Goal: Transaction & Acquisition: Purchase product/service

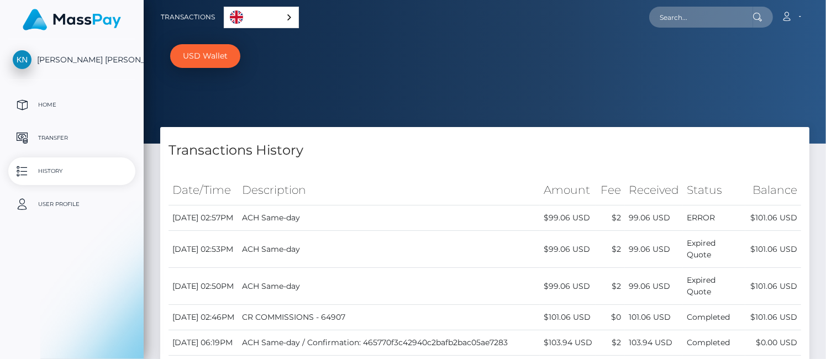
select select
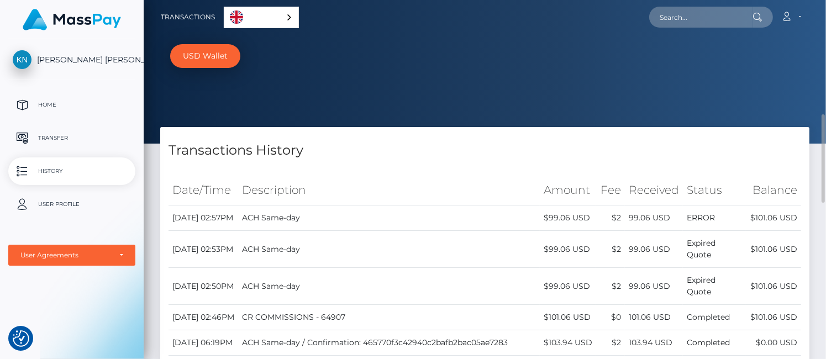
scroll to position [92, 0]
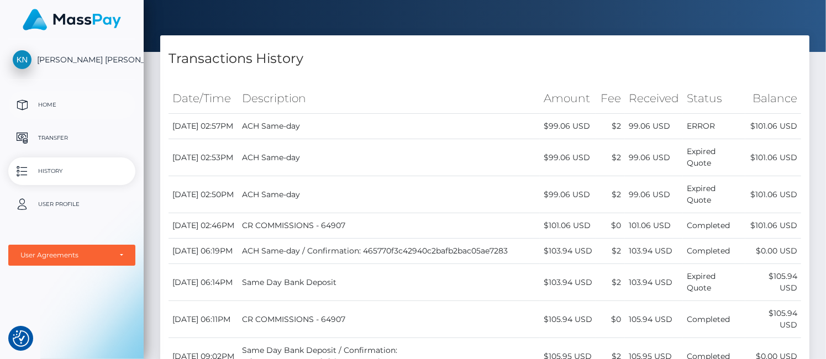
click at [48, 106] on p "Home" at bounding box center [72, 105] width 118 height 17
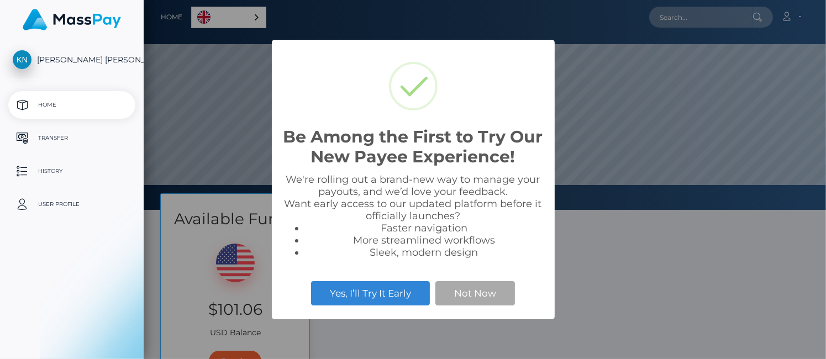
select select
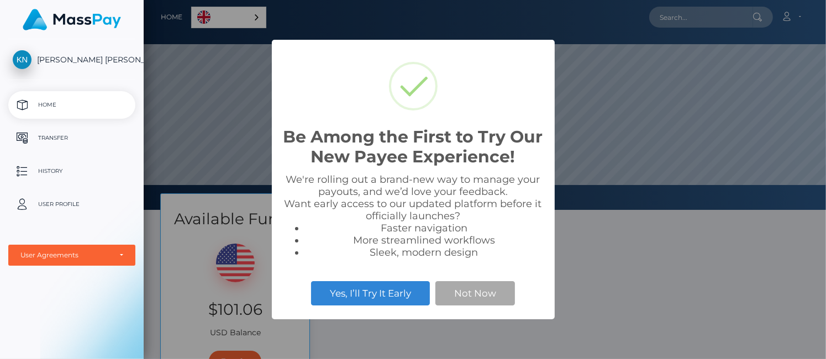
scroll to position [210, 682]
click at [457, 290] on button "Not Now" at bounding box center [475, 293] width 80 height 24
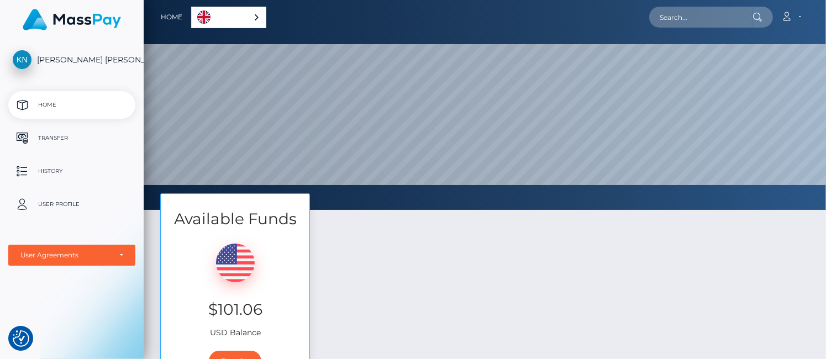
scroll to position [179, 0]
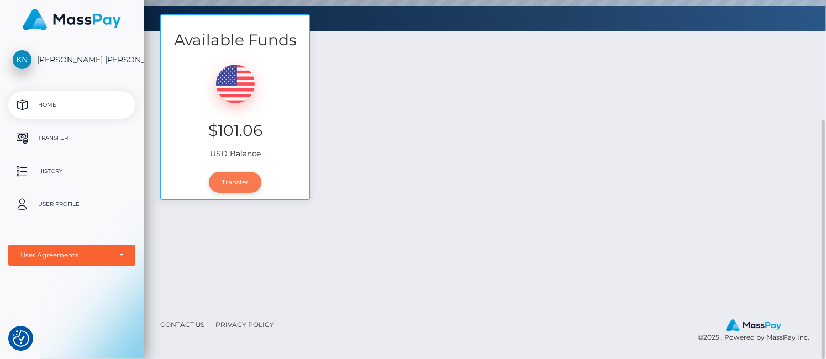
click at [238, 178] on link "Transfer" at bounding box center [235, 182] width 52 height 21
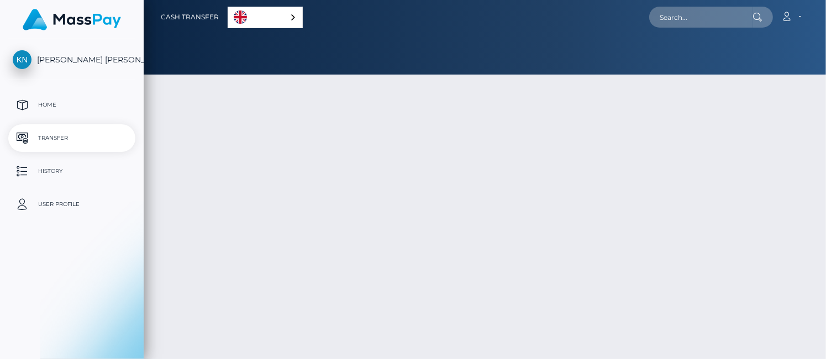
type input "101.06"
select select
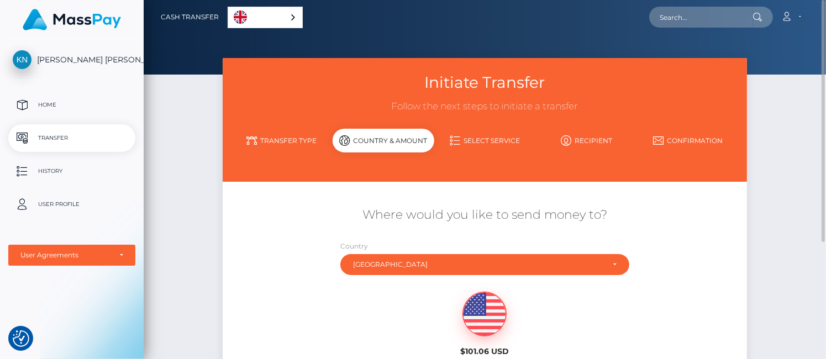
scroll to position [173, 0]
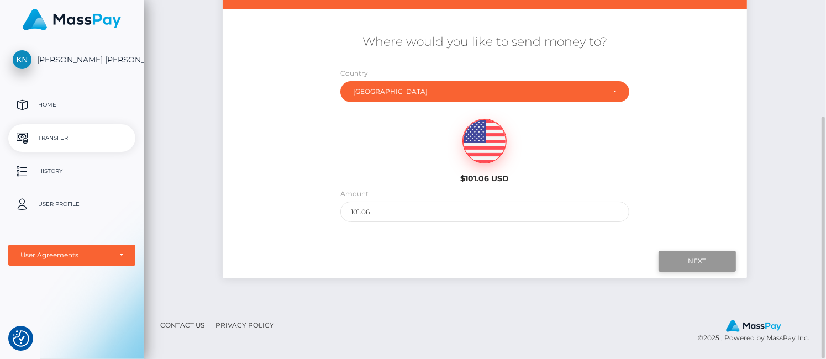
click at [699, 265] on input "Next" at bounding box center [696, 261] width 77 height 21
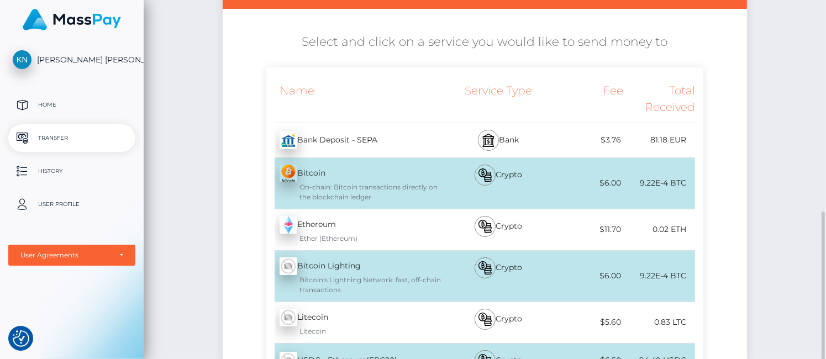
scroll to position [436, 0]
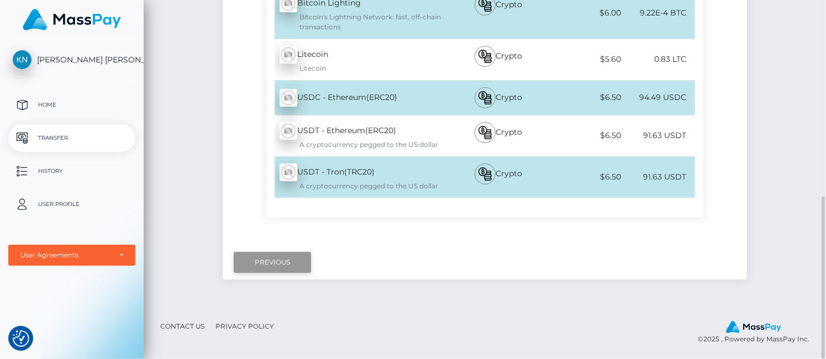
click at [285, 254] on input "Previous" at bounding box center [272, 262] width 77 height 21
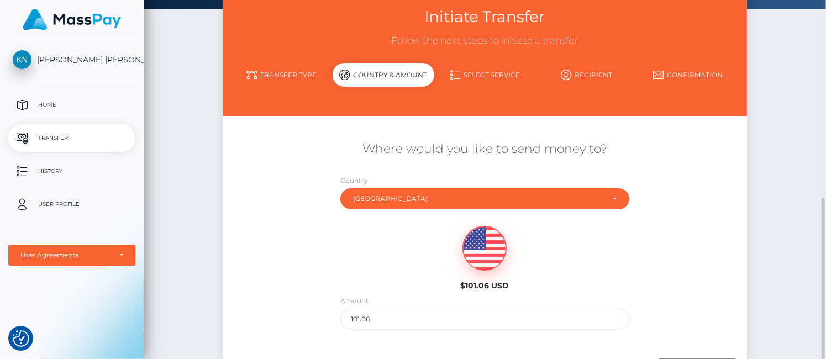
scroll to position [157, 0]
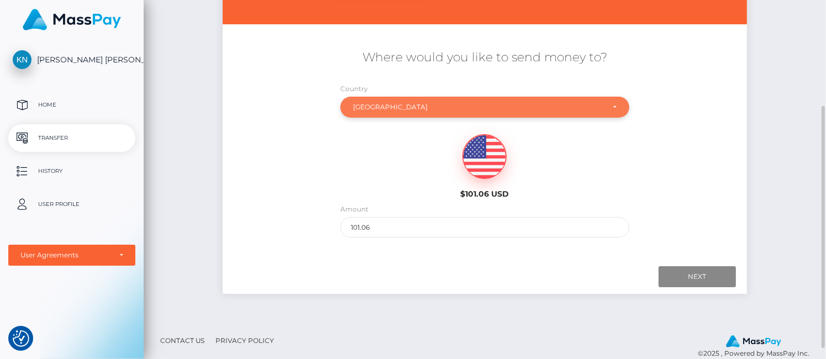
click at [425, 104] on div "Poland" at bounding box center [478, 107] width 251 height 9
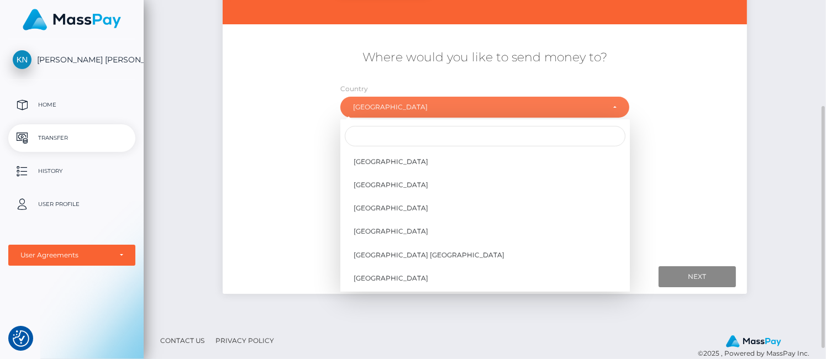
scroll to position [5255, 0]
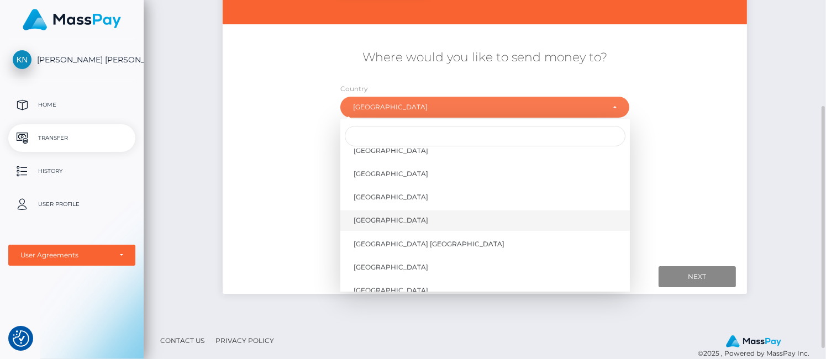
click at [394, 222] on span "United States" at bounding box center [391, 220] width 75 height 10
select select "USA"
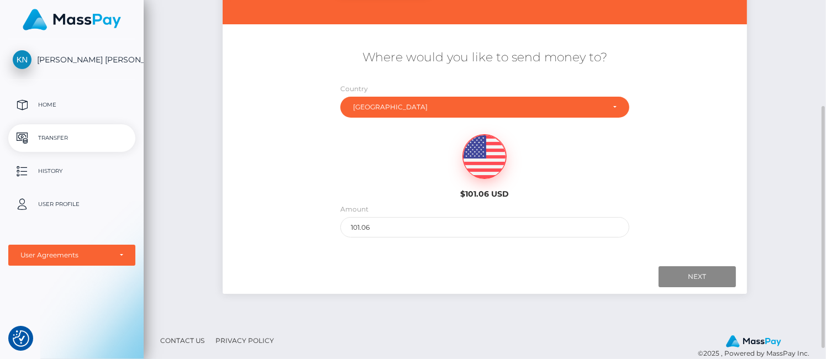
click at [413, 161] on div "$101.06 USD" at bounding box center [485, 163] width 146 height 80
click at [696, 276] on input "Next" at bounding box center [696, 276] width 77 height 21
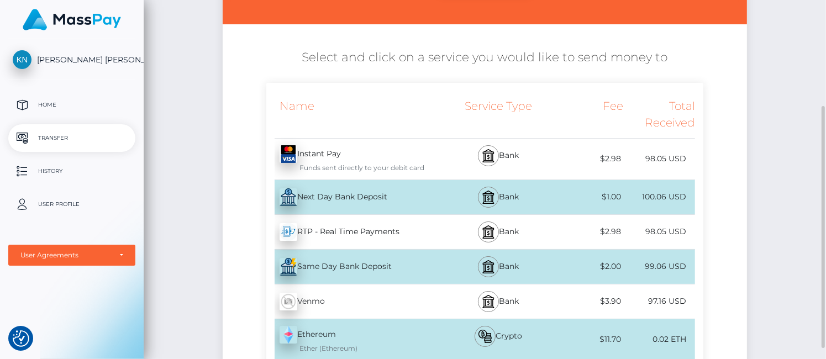
click at [362, 267] on div "Same Day Bank Deposit - USD" at bounding box center [355, 266] width 178 height 31
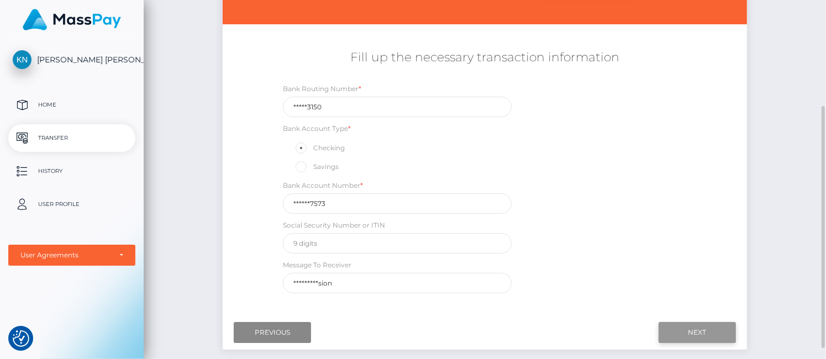
click at [704, 330] on input "Next" at bounding box center [696, 332] width 77 height 21
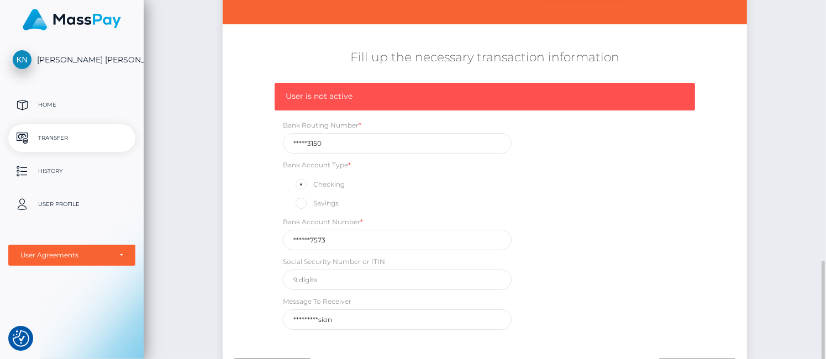
scroll to position [266, 0]
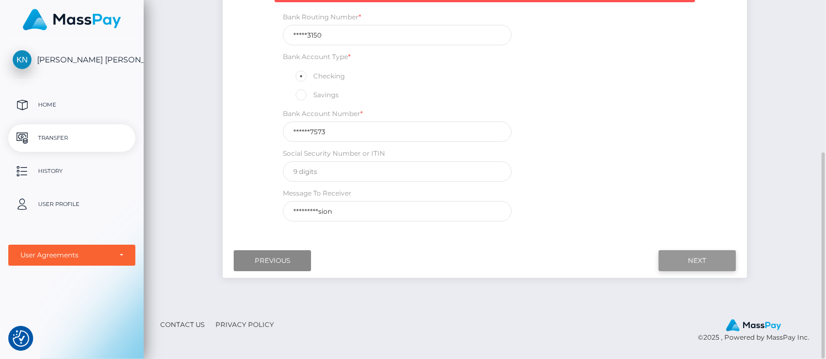
click at [692, 261] on input "Next" at bounding box center [696, 260] width 77 height 21
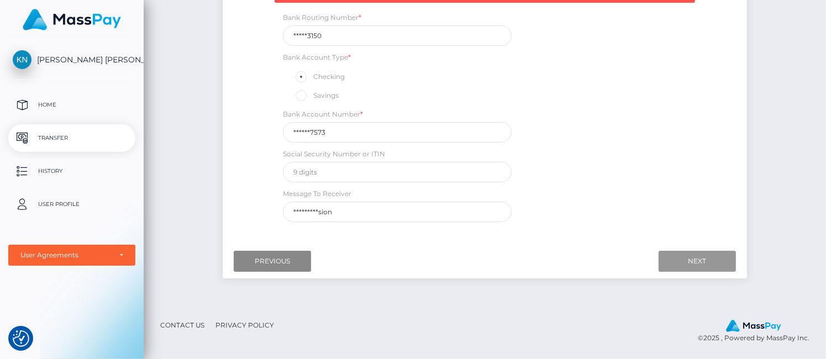
scroll to position [0, 0]
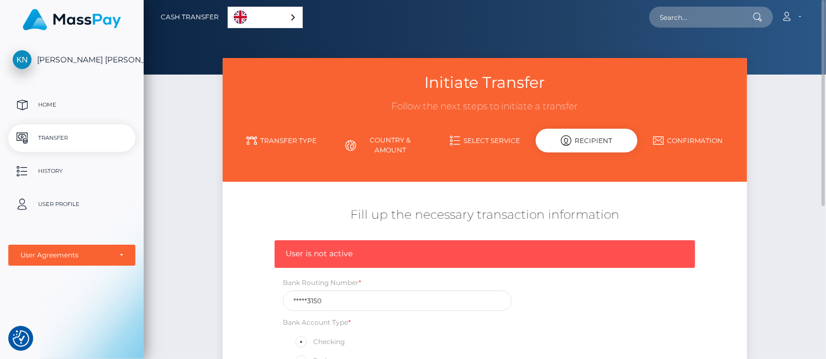
click at [688, 137] on link "Confirmation" at bounding box center [688, 140] width 102 height 19
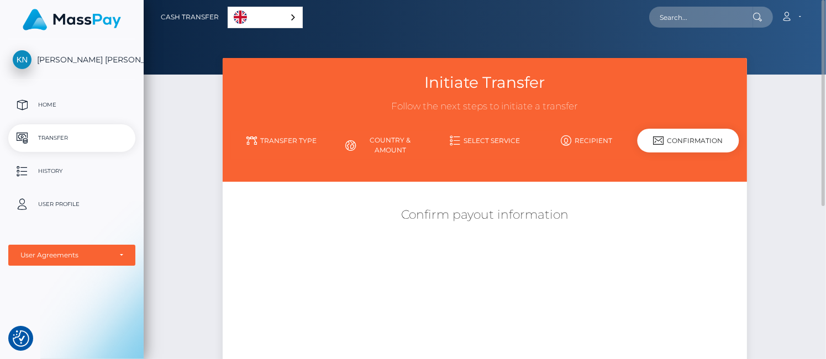
scroll to position [147, 0]
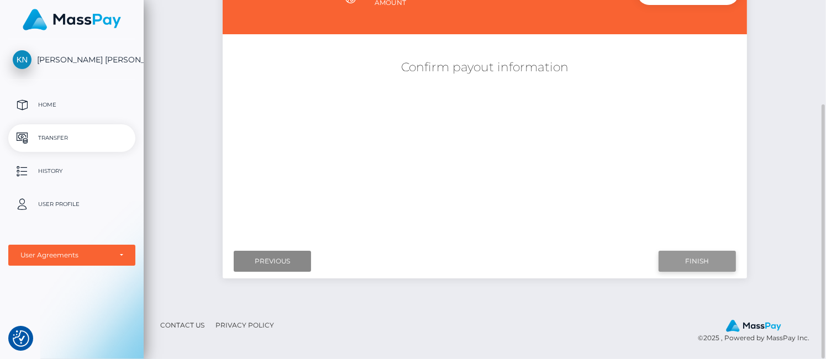
click at [696, 260] on input "Finish" at bounding box center [696, 261] width 77 height 21
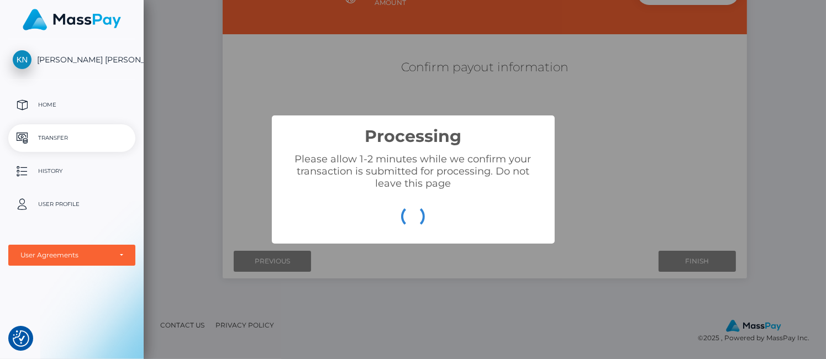
click at [399, 156] on div "Please allow 1-2 minutes while we confirm your transaction is submitted for pro…" at bounding box center [413, 171] width 261 height 36
click at [420, 96] on div "Processing × Please allow 1-2 minutes while we confirm your transaction is subm…" at bounding box center [413, 179] width 826 height 359
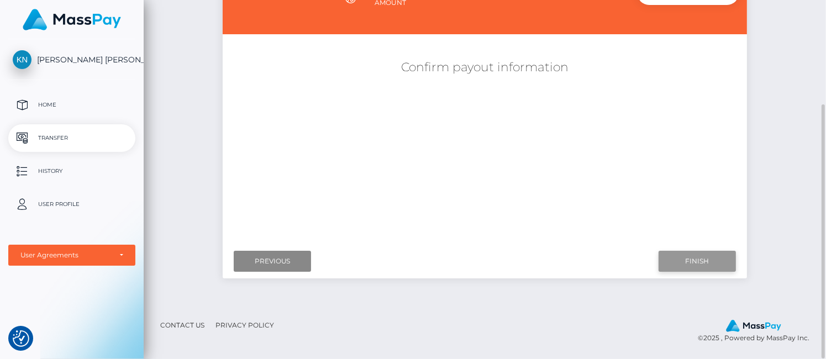
click at [695, 260] on input "Finish" at bounding box center [696, 261] width 77 height 21
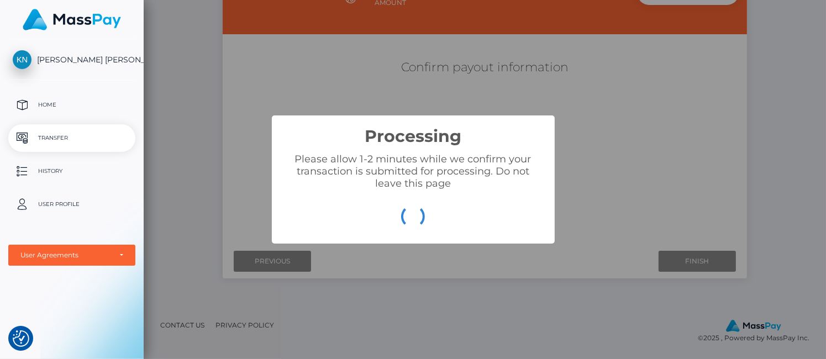
click at [584, 227] on div "Processing × Please allow 1-2 minutes while we confirm your transaction is subm…" at bounding box center [413, 179] width 826 height 359
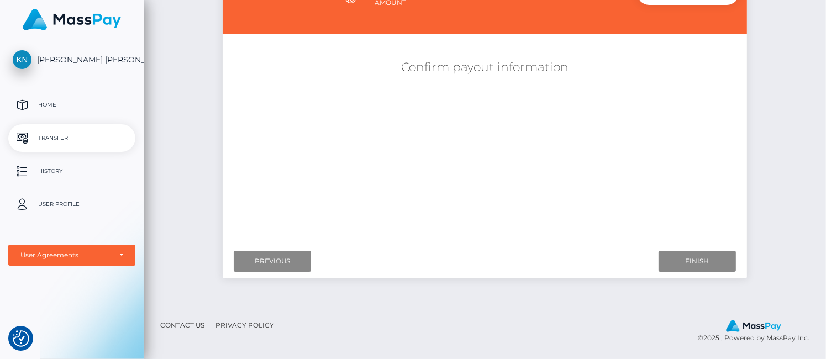
click at [53, 133] on p "Transfer" at bounding box center [72, 138] width 118 height 17
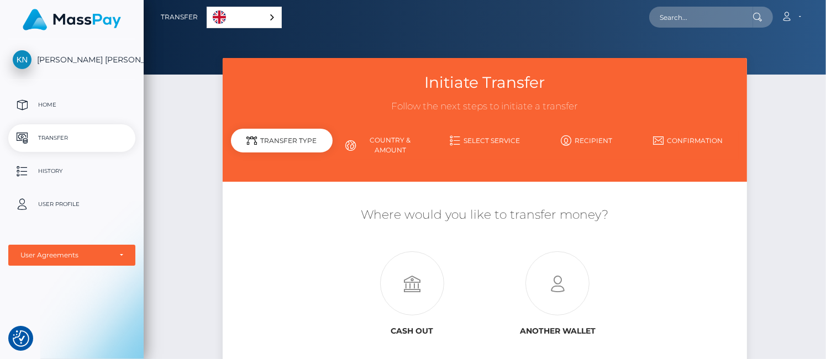
click at [62, 138] on p "Transfer" at bounding box center [72, 138] width 118 height 17
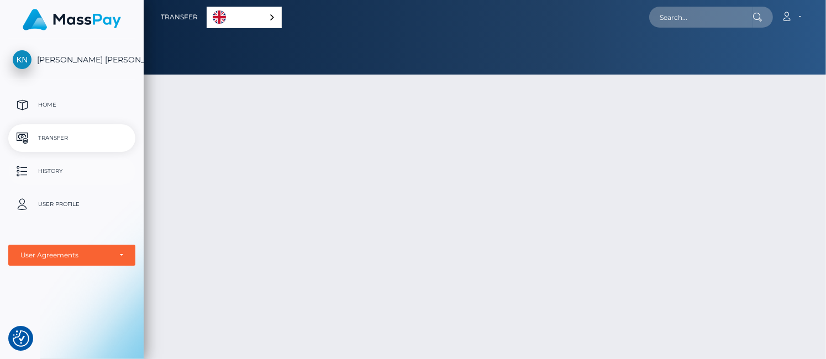
click at [54, 170] on p "History" at bounding box center [72, 171] width 118 height 17
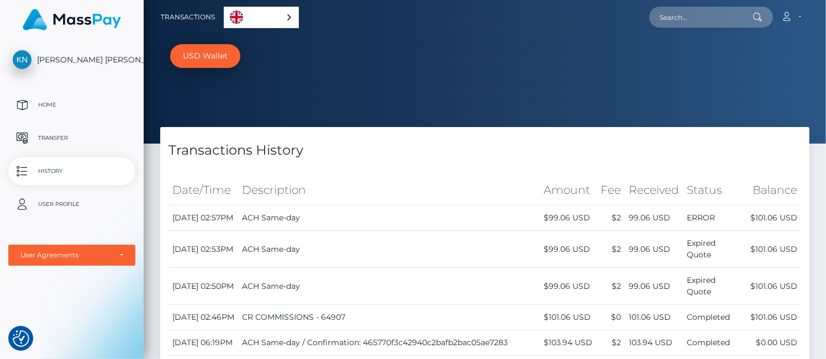
click at [51, 97] on p "Home" at bounding box center [72, 105] width 118 height 17
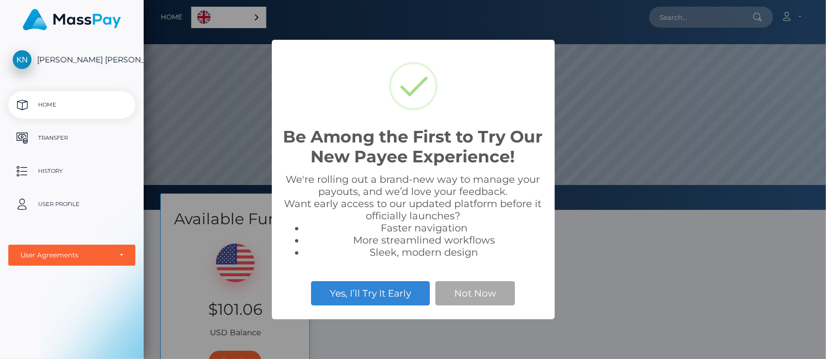
scroll to position [210, 682]
click at [345, 294] on button "Yes, I’ll Try It Early" at bounding box center [370, 293] width 119 height 24
click at [469, 296] on button "Not Now" at bounding box center [475, 293] width 80 height 24
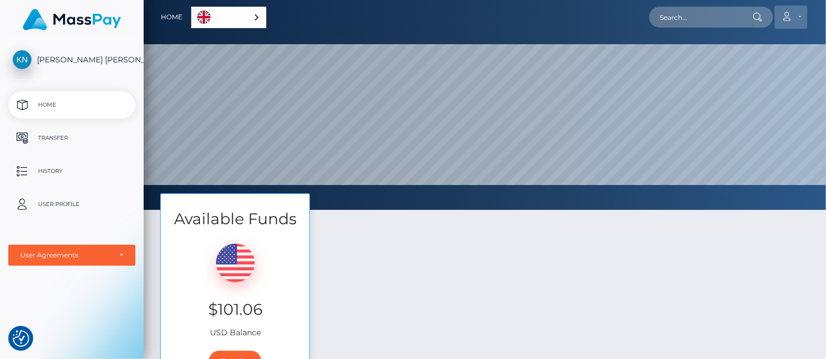
click at [793, 15] on link "Account" at bounding box center [791, 17] width 33 height 23
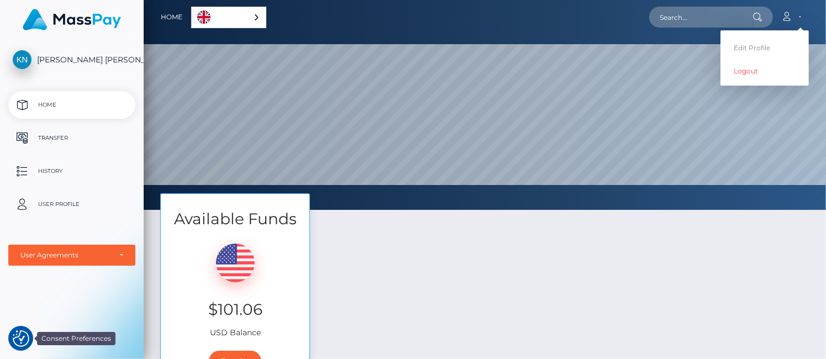
click at [14, 335] on img "Consent Preferences" at bounding box center [21, 338] width 17 height 17
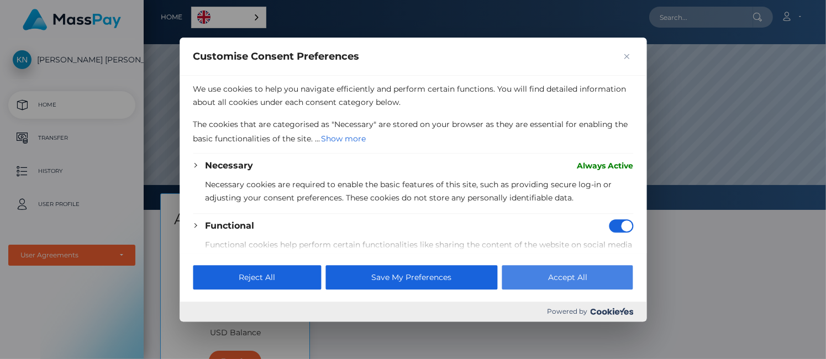
click at [561, 281] on button "Accept All" at bounding box center [567, 277] width 131 height 24
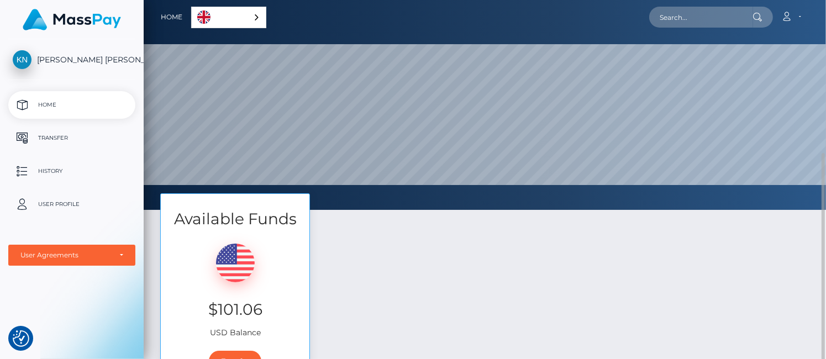
scroll to position [179, 0]
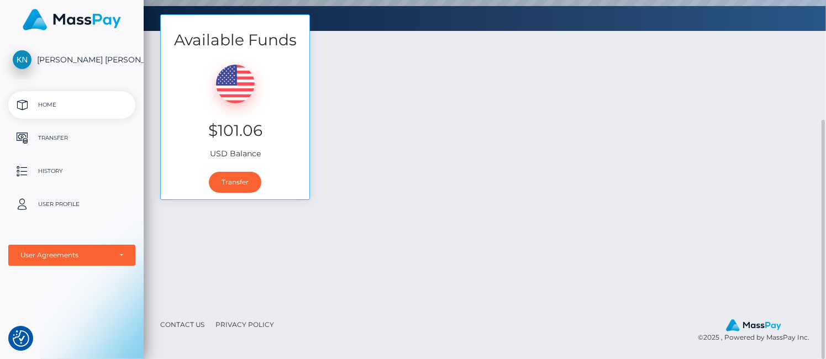
click at [182, 323] on link "Contact Us" at bounding box center [182, 324] width 53 height 17
click at [738, 328] on img at bounding box center [753, 325] width 55 height 12
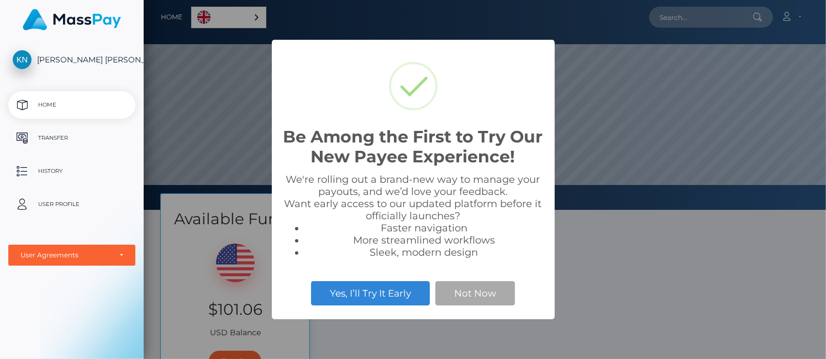
scroll to position [210, 682]
click at [491, 294] on button "Not Now" at bounding box center [475, 293] width 80 height 24
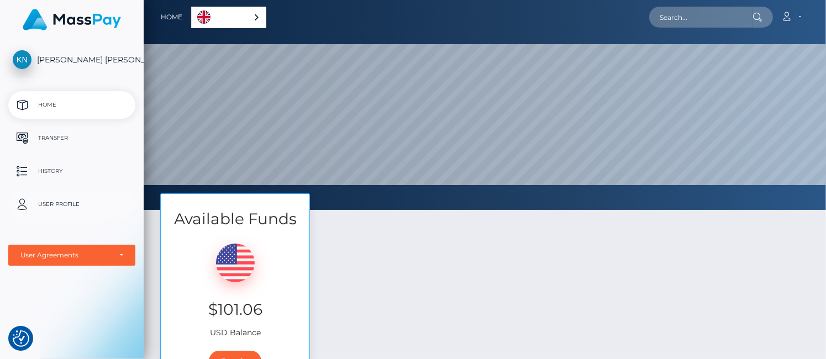
click at [69, 202] on p "User Profile" at bounding box center [72, 204] width 118 height 17
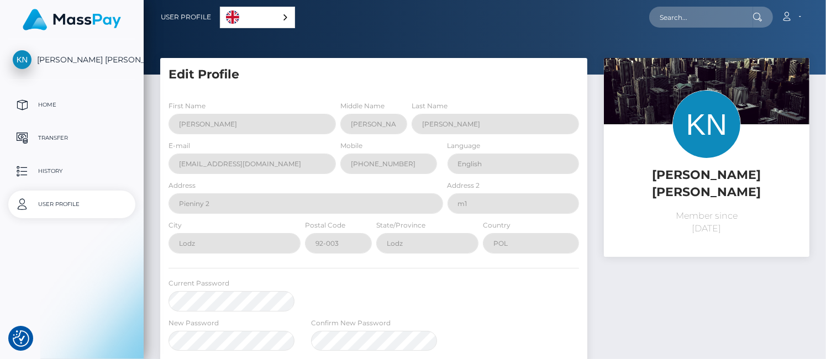
select select
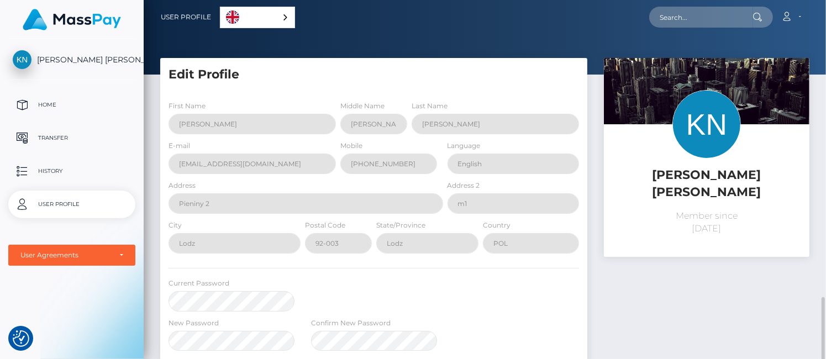
scroll to position [183, 0]
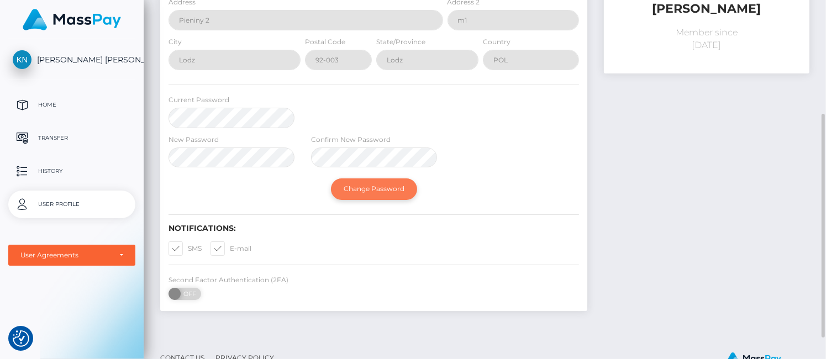
click at [386, 189] on button "Change Password" at bounding box center [374, 188] width 86 height 21
click at [168, 117] on div "Current Password" at bounding box center [231, 114] width 143 height 40
click at [599, 183] on div "Kamil Grzegorz Nowacki Member since April 14, 2023" at bounding box center [707, 98] width 222 height 447
click at [194, 291] on span "OFF" at bounding box center [189, 294] width 28 height 12
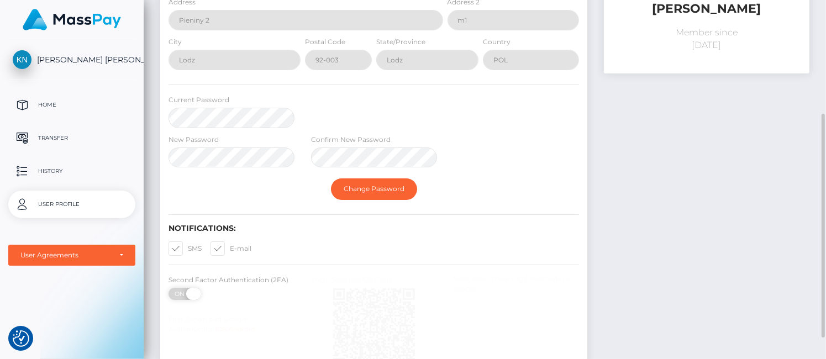
checkbox input "false"
click at [183, 296] on div "ON OFF" at bounding box center [194, 294] width 55 height 12
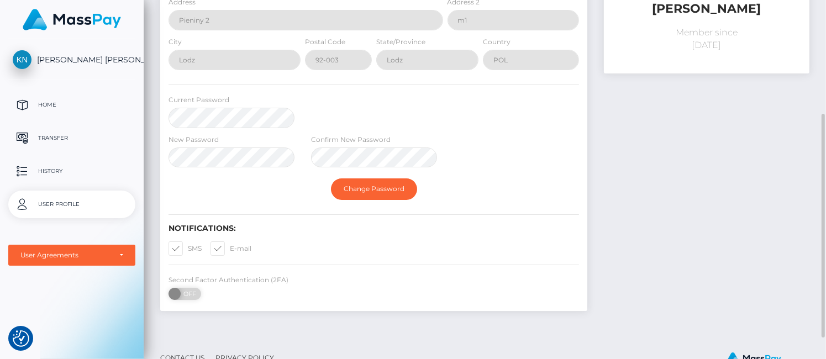
drag, startPoint x: 178, startPoint y: 294, endPoint x: 237, endPoint y: 298, distance: 59.2
click at [237, 298] on div "Second Factor Authentication (2FA) ON OFF" at bounding box center [231, 289] width 143 height 31
click at [188, 245] on span at bounding box center [188, 248] width 0 height 8
click at [188, 245] on input "SMS" at bounding box center [191, 244] width 7 height 7
checkbox input "false"
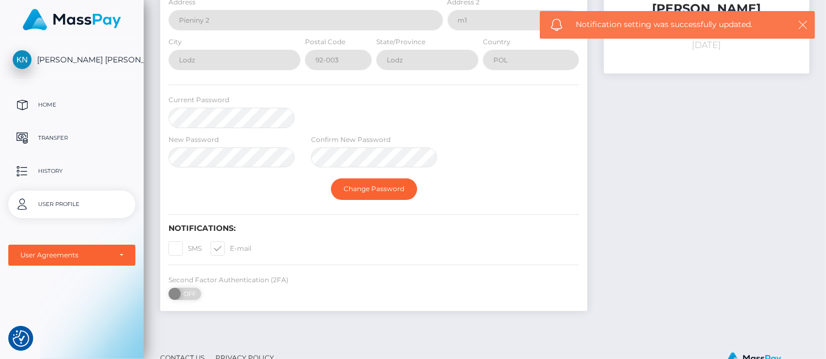
click at [802, 25] on icon "button" at bounding box center [802, 24] width 11 height 11
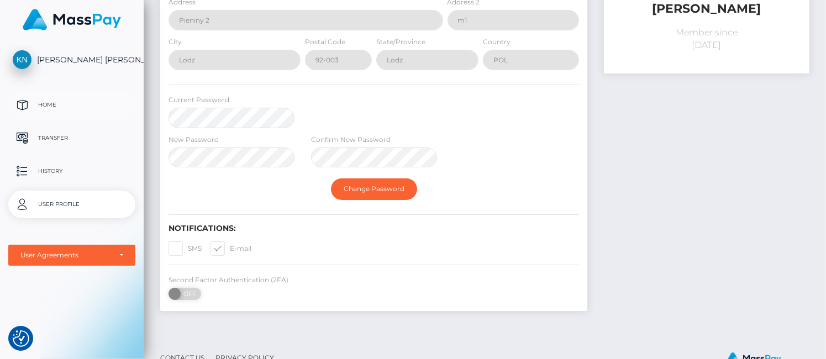
click at [59, 106] on p "Home" at bounding box center [72, 105] width 118 height 17
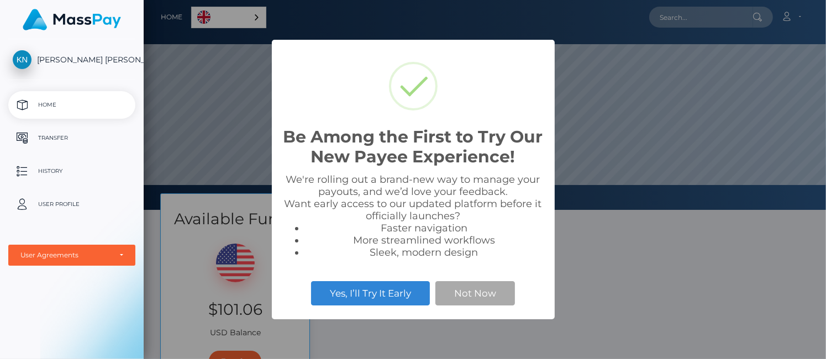
scroll to position [210, 682]
click at [482, 300] on button "Not Now" at bounding box center [475, 293] width 80 height 24
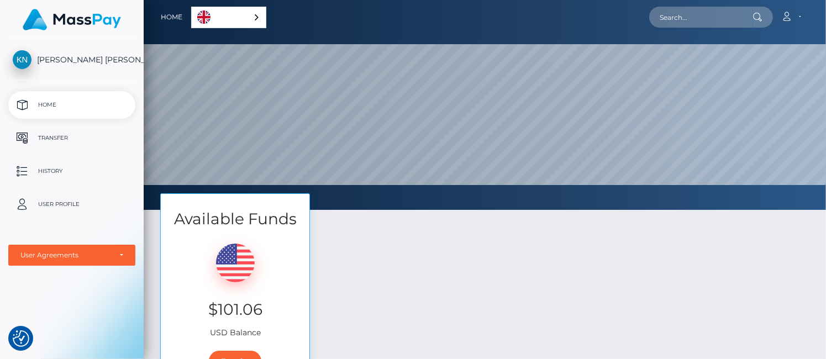
click at [388, 307] on div "Available Funds $101.06 USD Balance Transfer" at bounding box center [485, 291] width 666 height 197
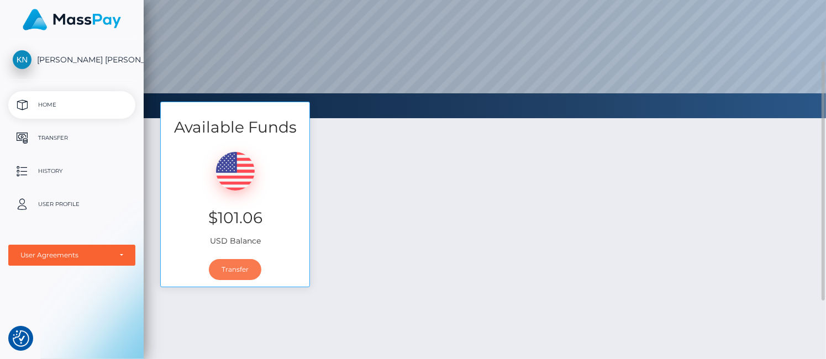
drag, startPoint x: 230, startPoint y: 265, endPoint x: 338, endPoint y: 243, distance: 110.0
click at [230, 265] on link "Transfer" at bounding box center [235, 269] width 52 height 21
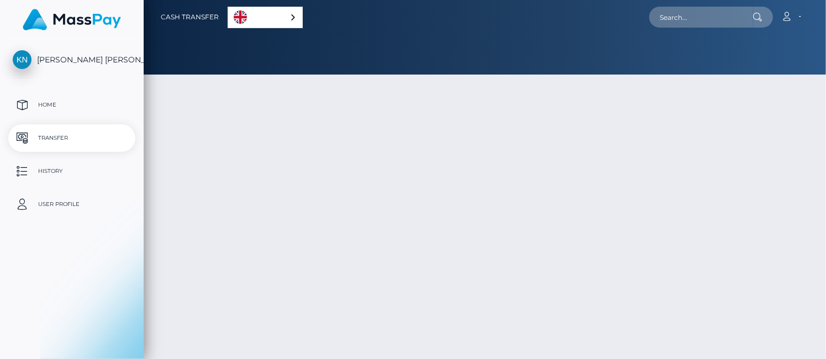
select select
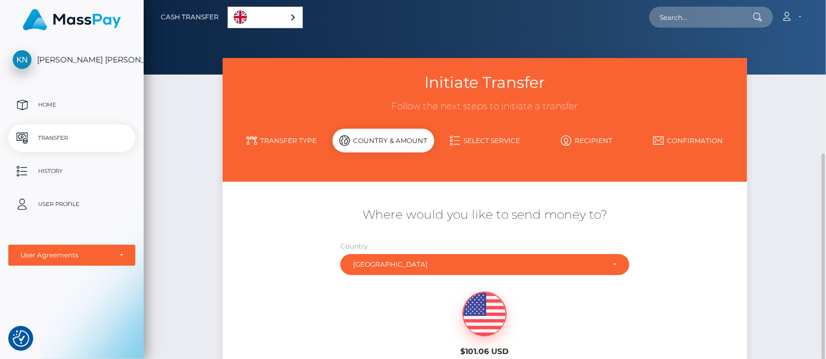
scroll to position [92, 0]
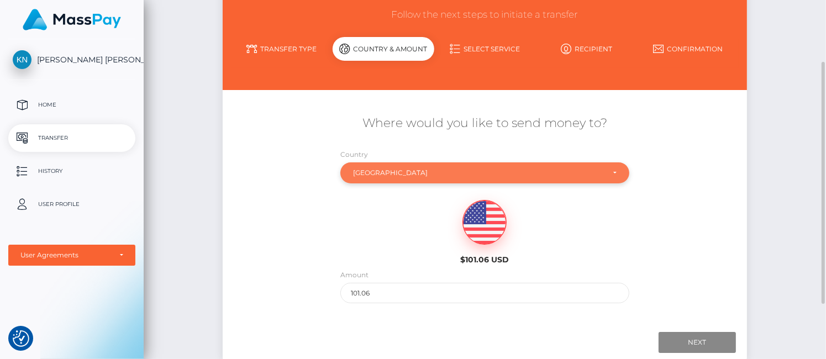
click at [396, 168] on div "[GEOGRAPHIC_DATA]" at bounding box center [478, 172] width 251 height 9
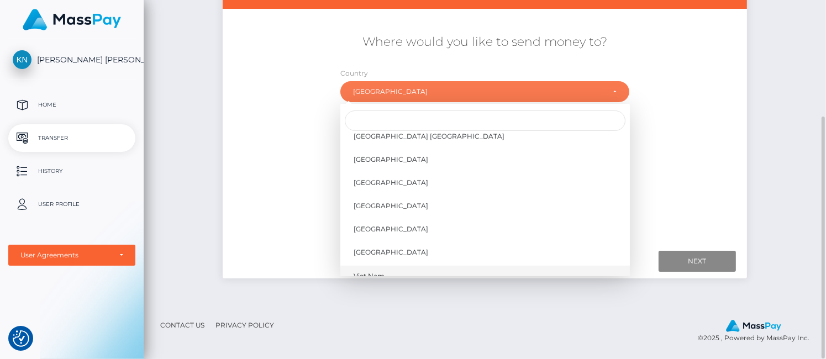
scroll to position [5255, 0]
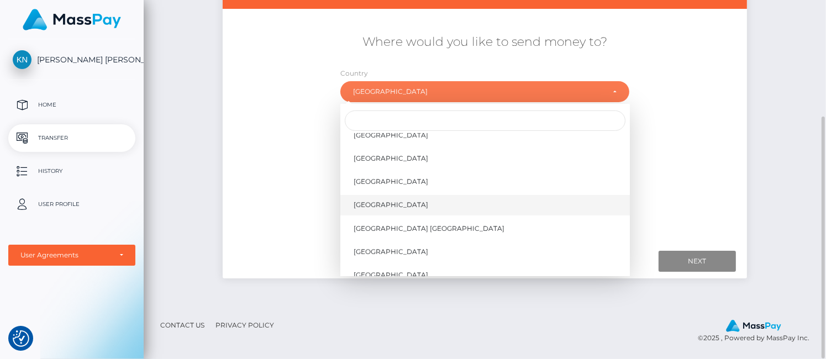
click at [398, 203] on link "United States" at bounding box center [484, 205] width 289 height 20
select select "USA"
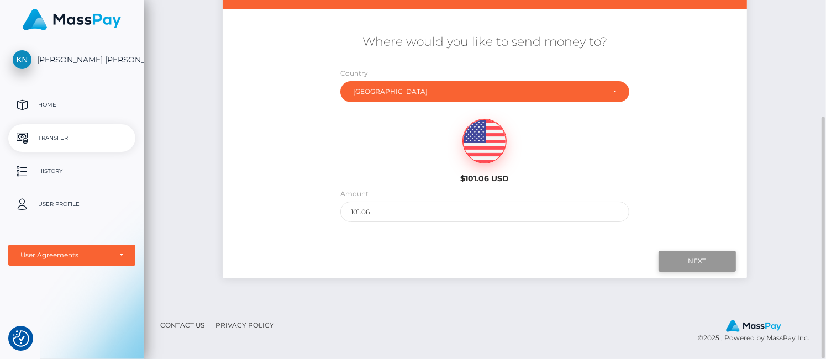
click at [705, 260] on input "Next" at bounding box center [696, 261] width 77 height 21
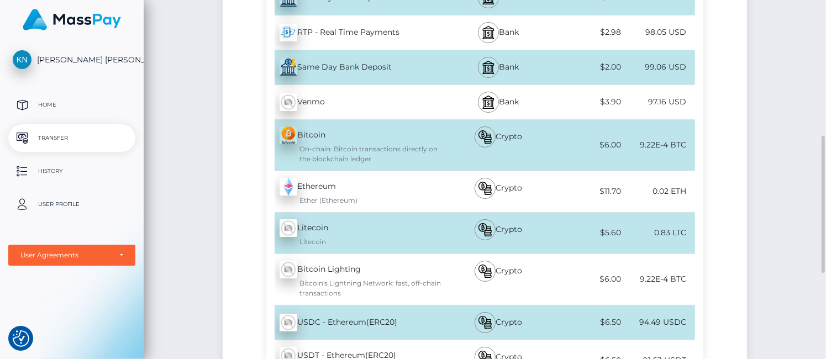
scroll to position [173, 0]
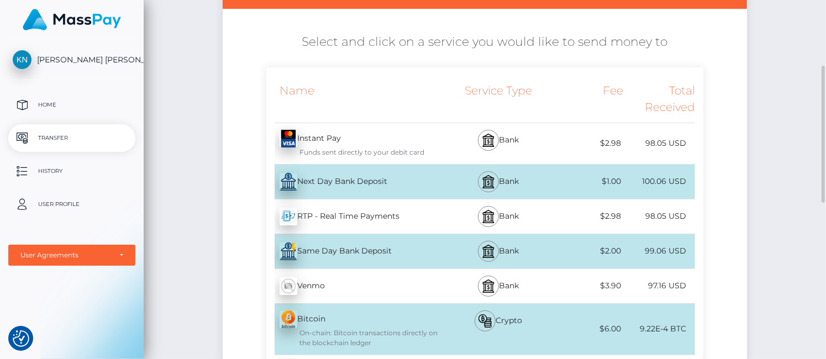
click at [351, 244] on div "Same Day Bank Deposit - USD" at bounding box center [355, 251] width 178 height 31
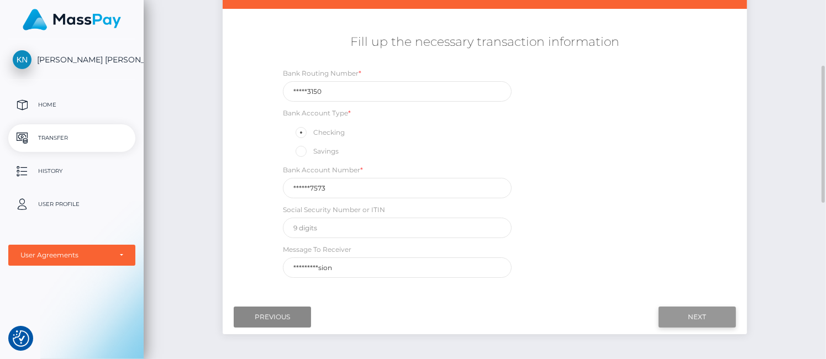
click at [692, 314] on input "Next" at bounding box center [696, 317] width 77 height 21
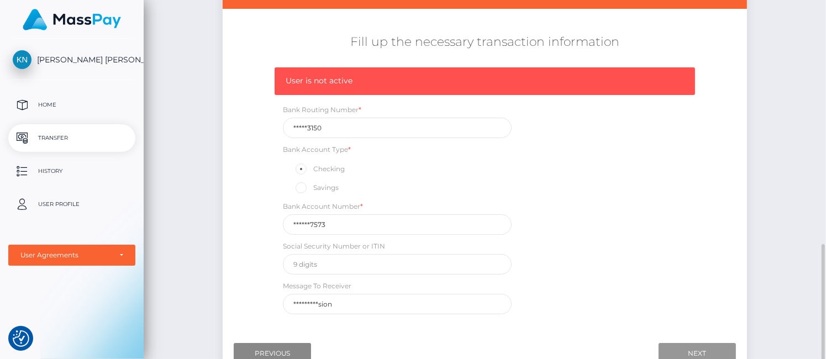
scroll to position [266, 0]
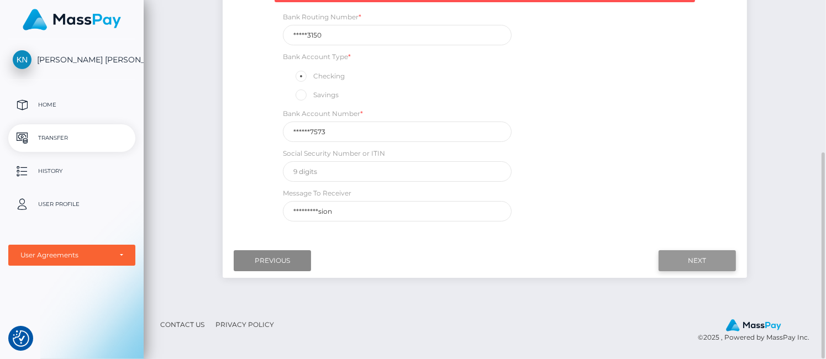
click at [718, 262] on input "Next" at bounding box center [696, 260] width 77 height 21
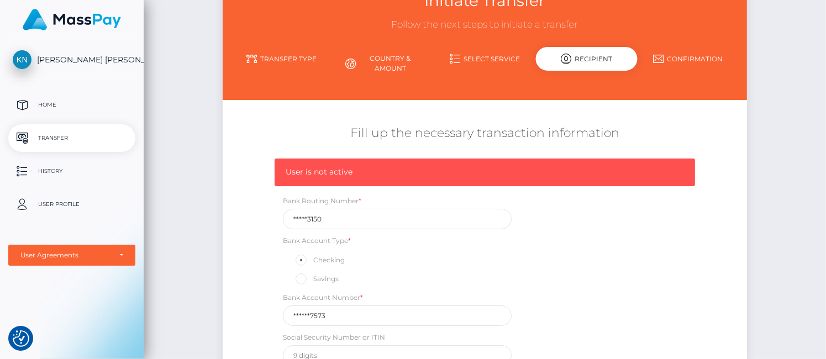
click at [62, 203] on p "User Profile" at bounding box center [72, 204] width 118 height 17
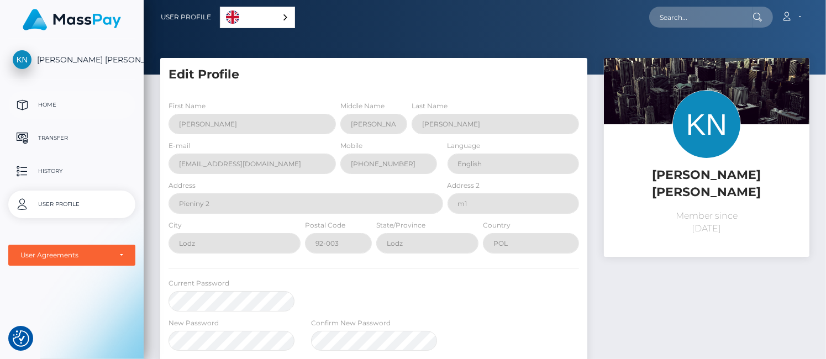
click at [47, 97] on p "Home" at bounding box center [72, 105] width 118 height 17
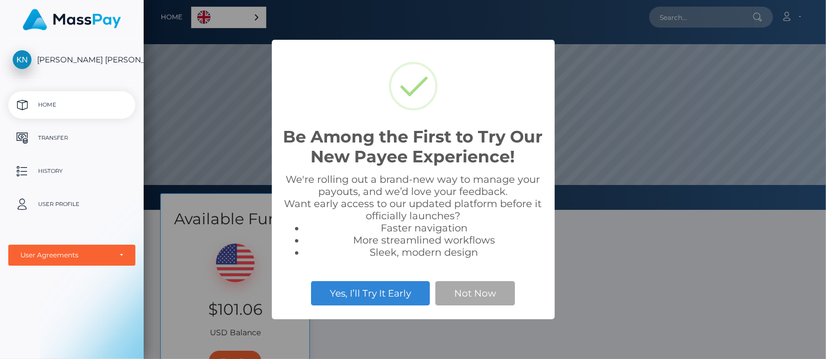
scroll to position [210, 682]
click at [478, 292] on button "Not Now" at bounding box center [475, 293] width 80 height 24
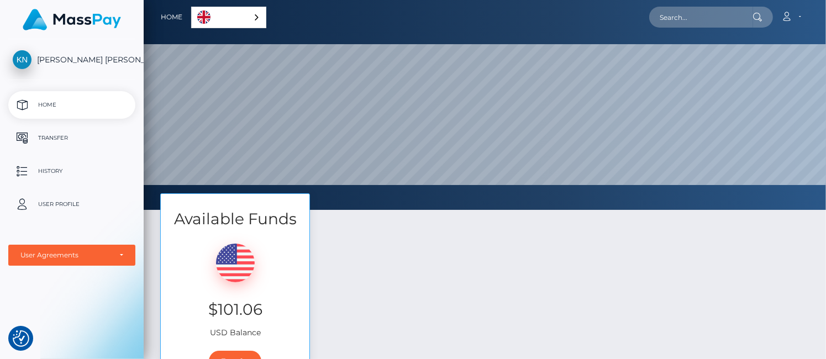
scroll to position [179, 0]
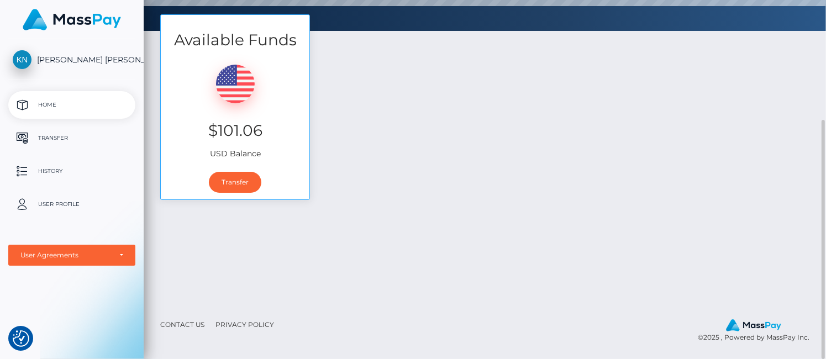
click at [172, 327] on link "Contact Us" at bounding box center [182, 324] width 53 height 17
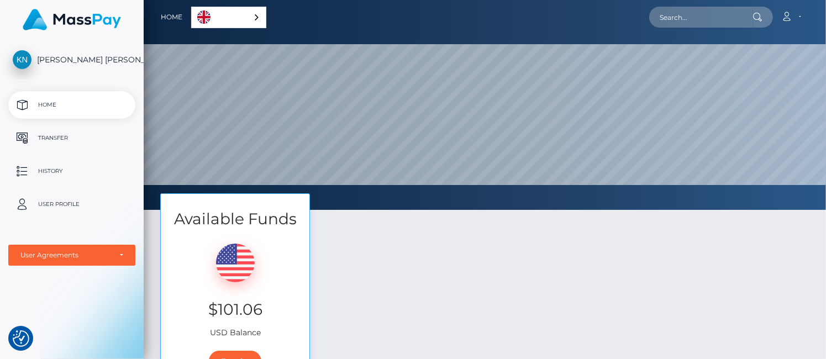
drag, startPoint x: 133, startPoint y: 60, endPoint x: 61, endPoint y: 60, distance: 71.3
click at [35, 60] on span "[PERSON_NAME] [PERSON_NAME]" at bounding box center [71, 60] width 127 height 10
click at [792, 17] on icon at bounding box center [787, 16] width 12 height 9
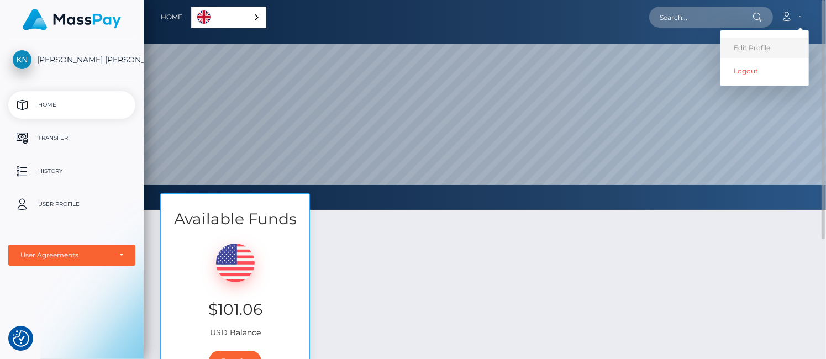
click at [747, 46] on link "Edit Profile" at bounding box center [764, 48] width 88 height 20
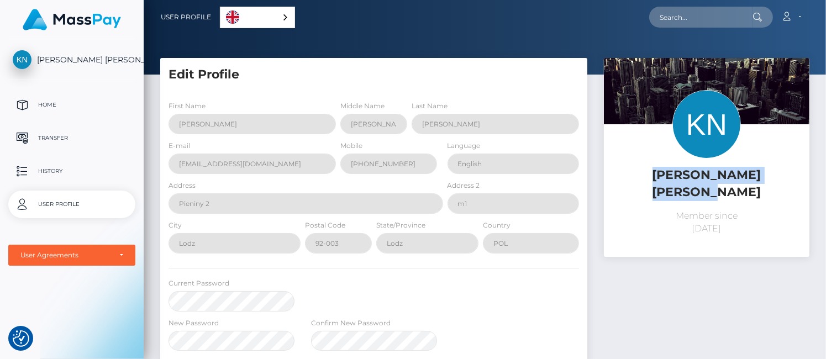
drag, startPoint x: 786, startPoint y: 174, endPoint x: 632, endPoint y: 176, distance: 154.1
click at [632, 176] on h5 "[PERSON_NAME] [PERSON_NAME]" at bounding box center [706, 184] width 189 height 34
copy h5 "[PERSON_NAME] [PERSON_NAME]"
click at [53, 105] on p "Home" at bounding box center [72, 105] width 118 height 17
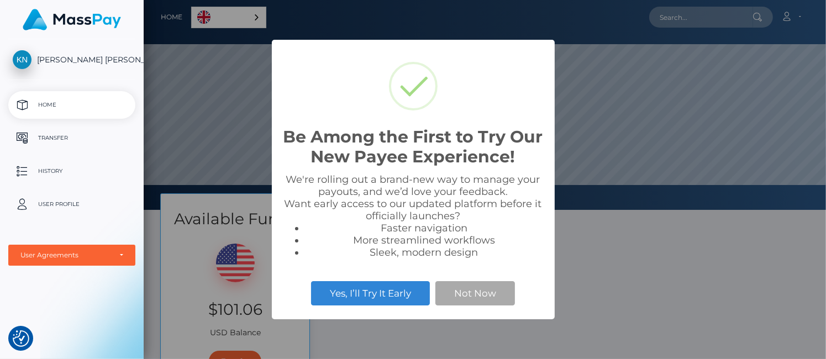
scroll to position [210, 682]
click at [486, 302] on button "Not Now" at bounding box center [475, 293] width 80 height 24
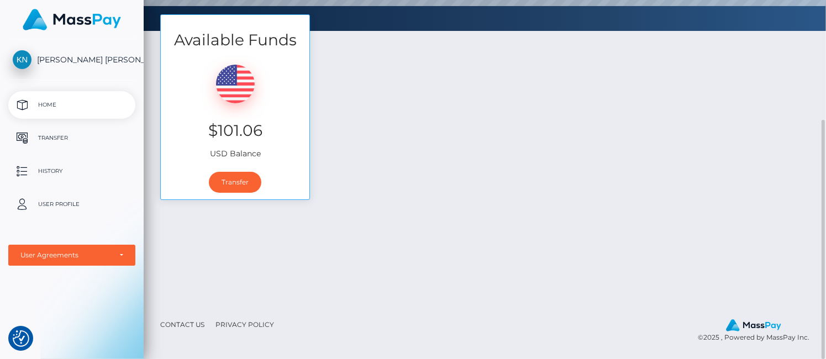
scroll to position [0, 0]
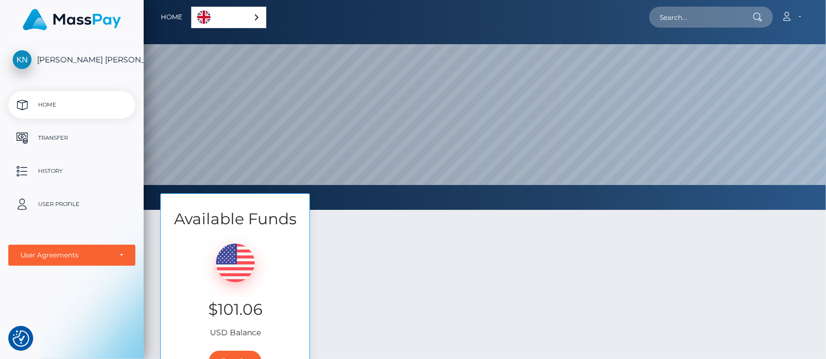
click at [52, 103] on p "Home" at bounding box center [72, 105] width 118 height 17
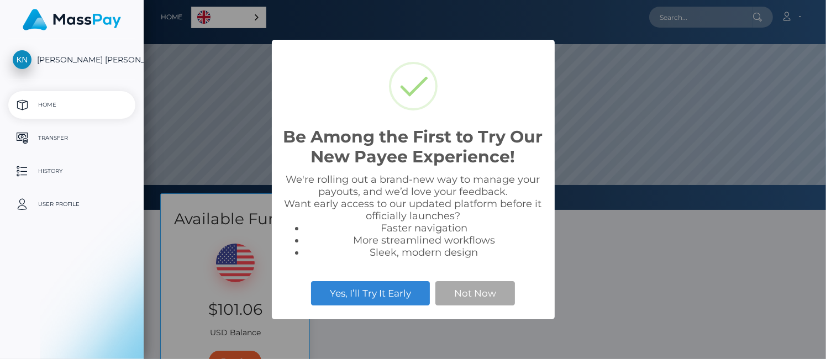
scroll to position [210, 682]
select select
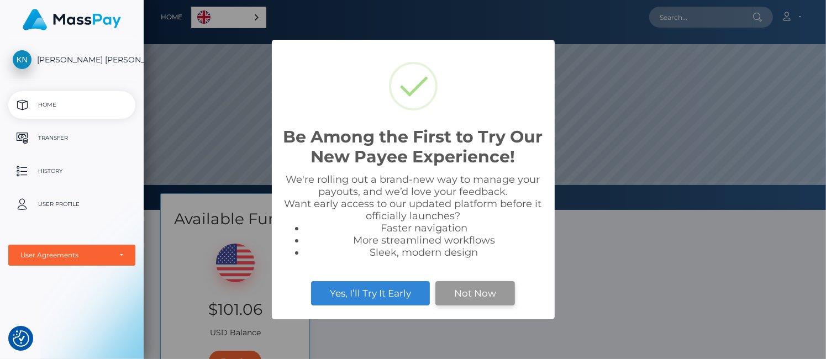
click at [456, 296] on button "Not Now" at bounding box center [475, 293] width 80 height 24
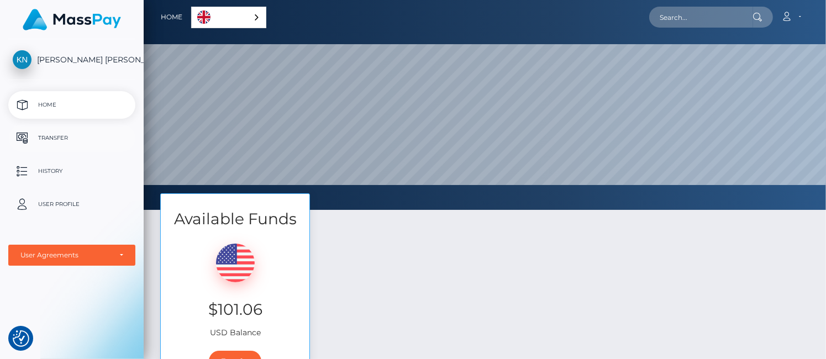
click at [42, 135] on p "Transfer" at bounding box center [72, 138] width 118 height 17
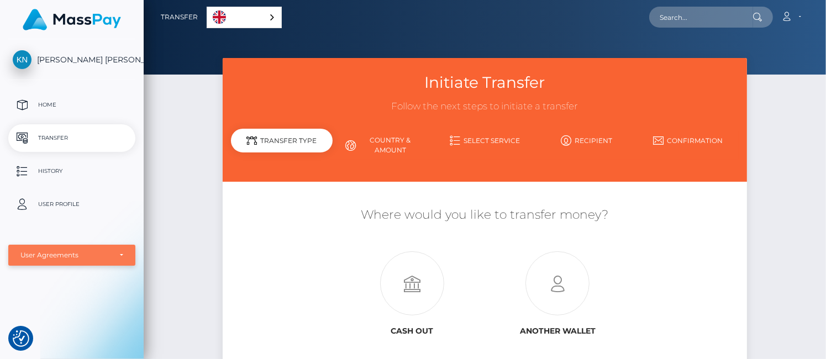
click at [102, 254] on div "User Agreements" at bounding box center [65, 255] width 91 height 9
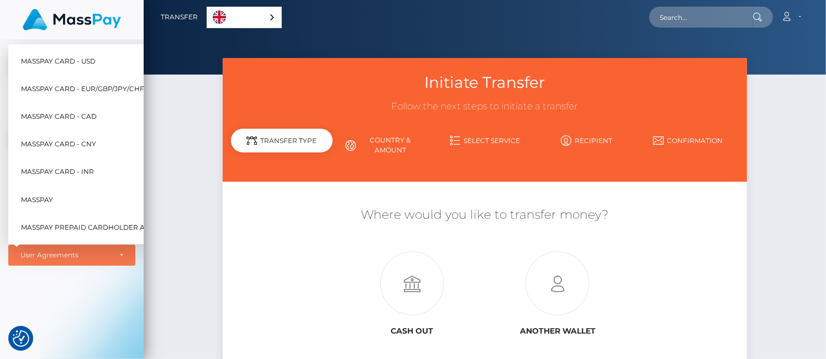
click at [73, 54] on span "MassPay Card - USD" at bounding box center [58, 61] width 75 height 14
select select "1"
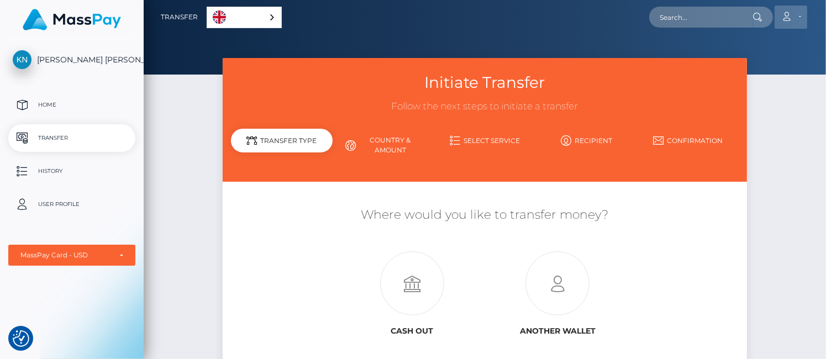
click at [784, 17] on icon at bounding box center [787, 16] width 12 height 9
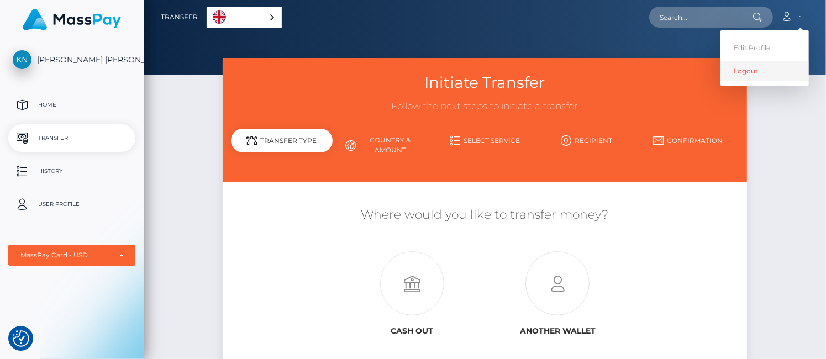
click at [757, 71] on link "Logout" at bounding box center [764, 71] width 88 height 20
